Goal: Check status: Check status

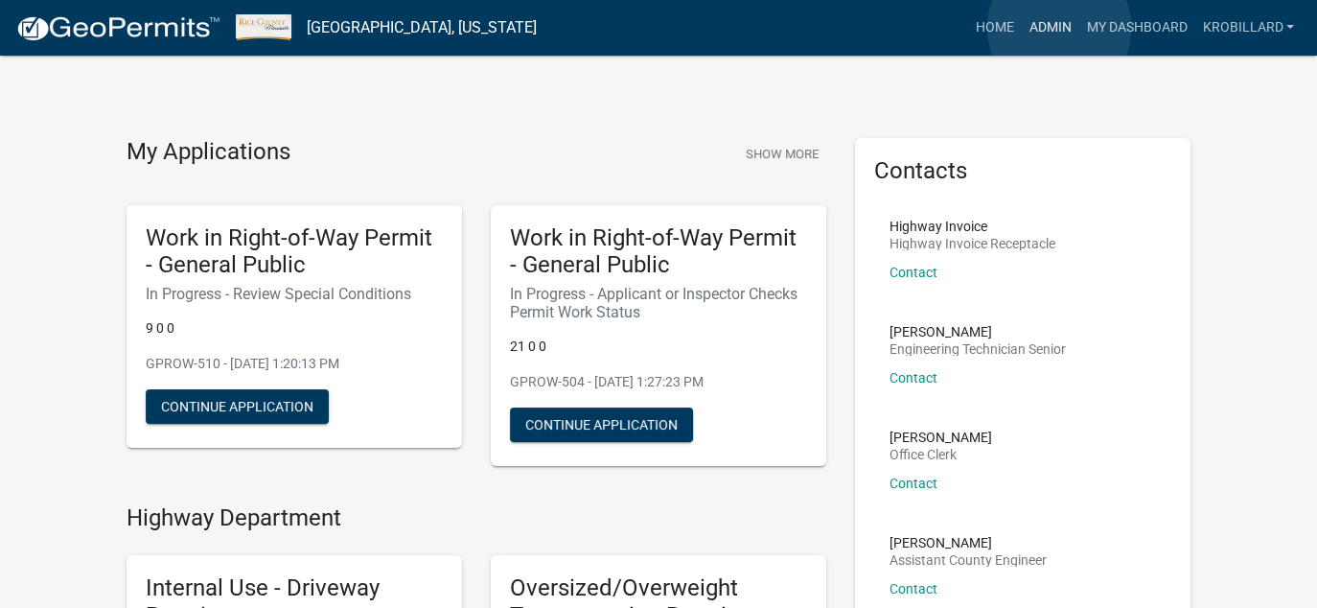
click at [1059, 28] on link "Admin" at bounding box center [1050, 28] width 58 height 36
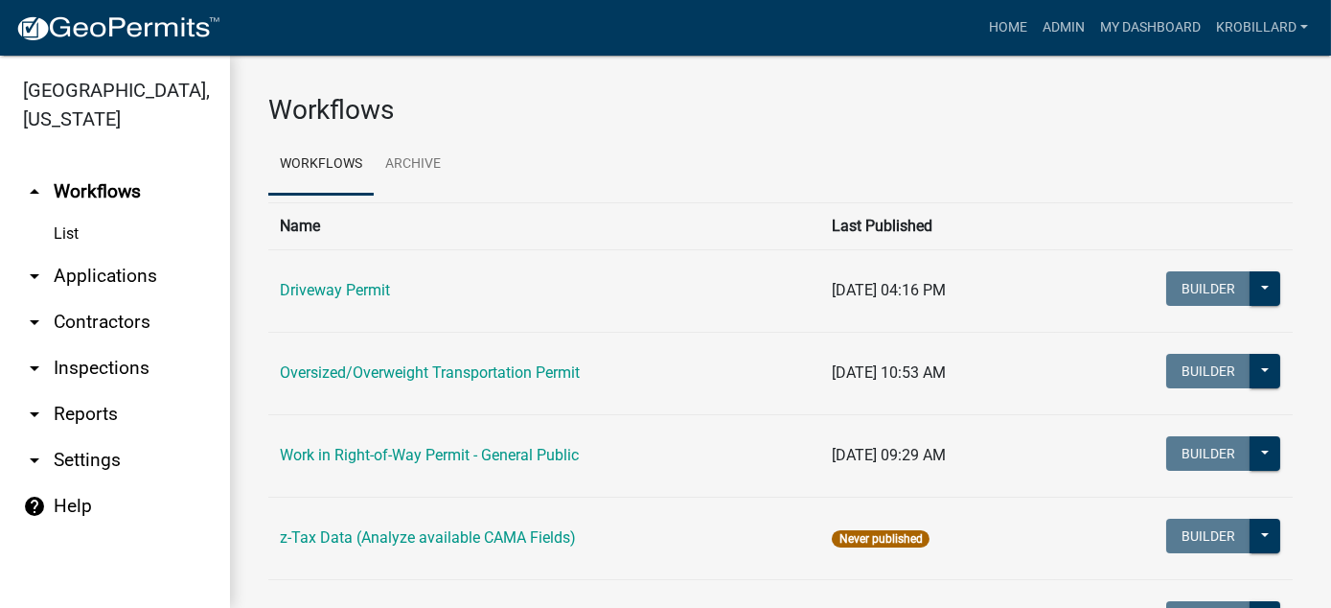
click at [70, 414] on link "arrow_drop_down Reports" at bounding box center [115, 414] width 230 height 46
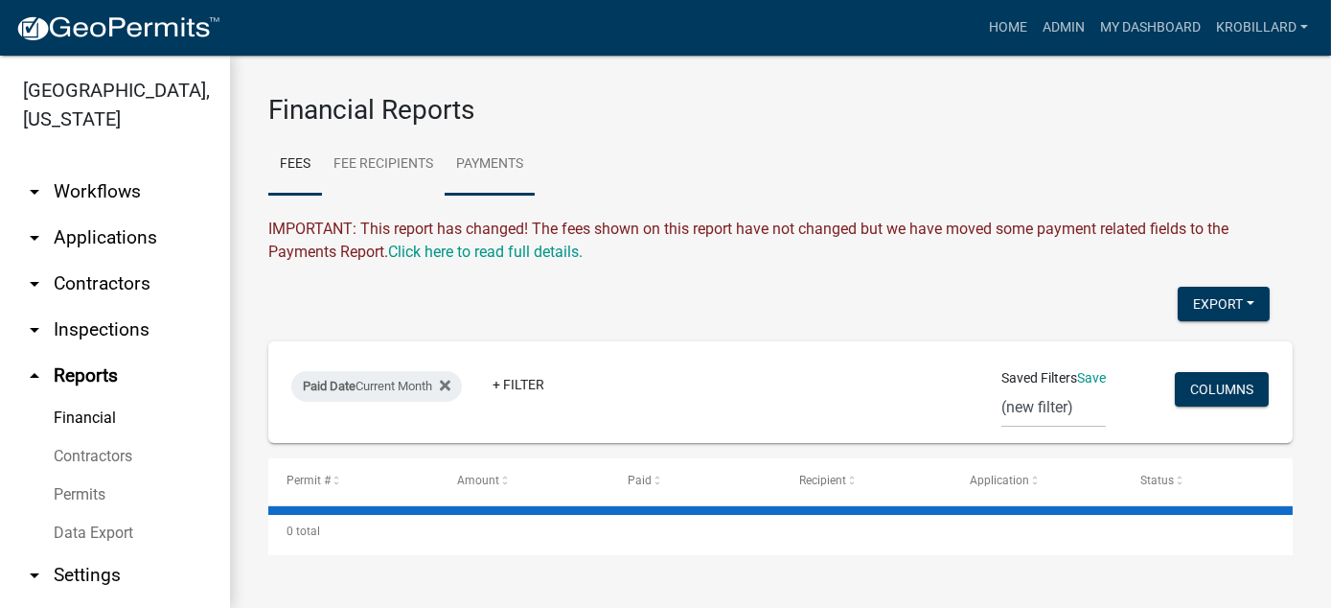
click at [494, 166] on link "Payments" at bounding box center [490, 164] width 90 height 61
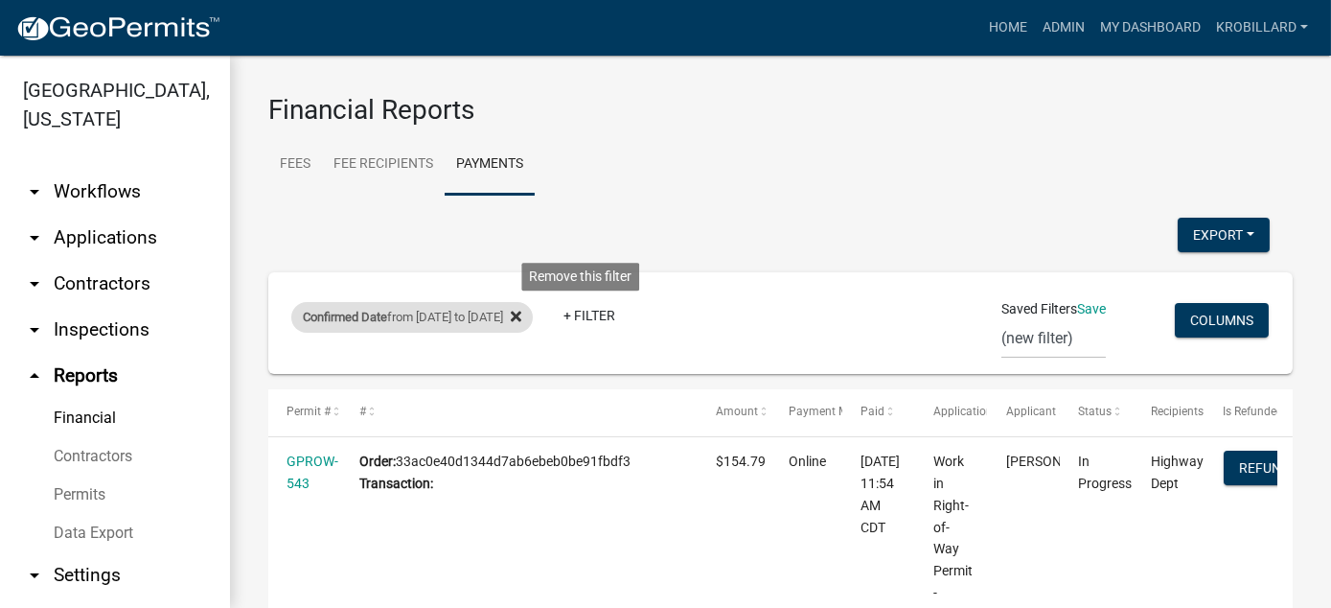
click at [521, 310] on icon at bounding box center [516, 316] width 11 height 15
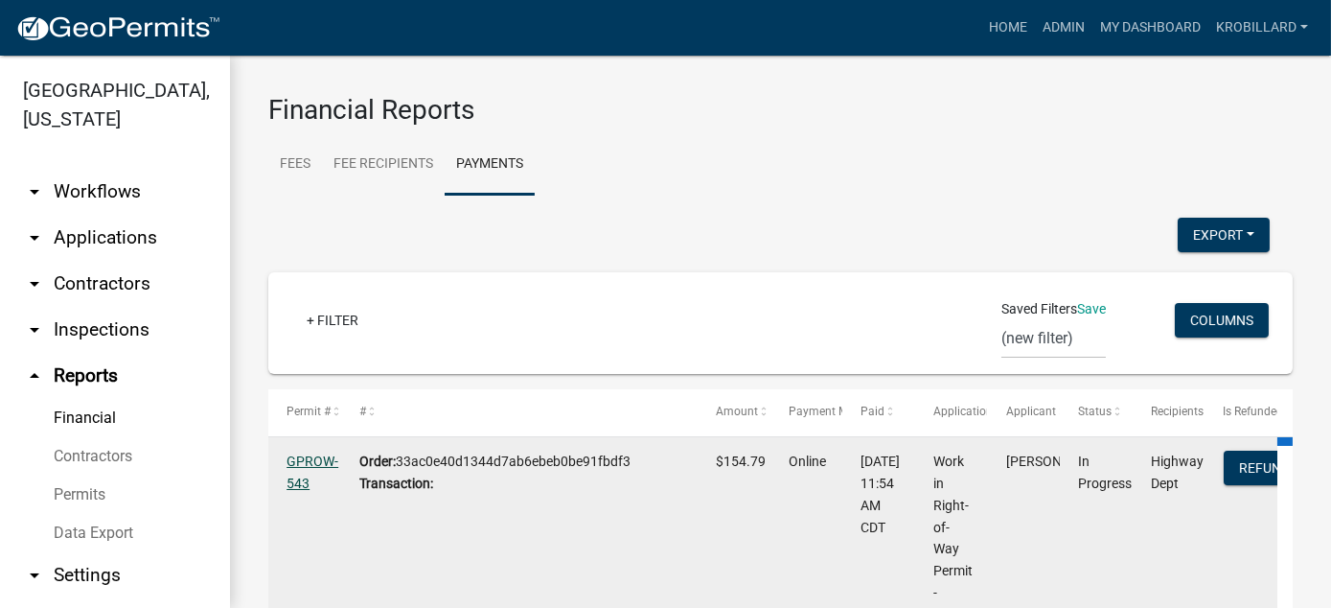
click at [313, 454] on link "GPROW-543" at bounding box center [313, 471] width 52 height 37
